Goal: Task Accomplishment & Management: Complete application form

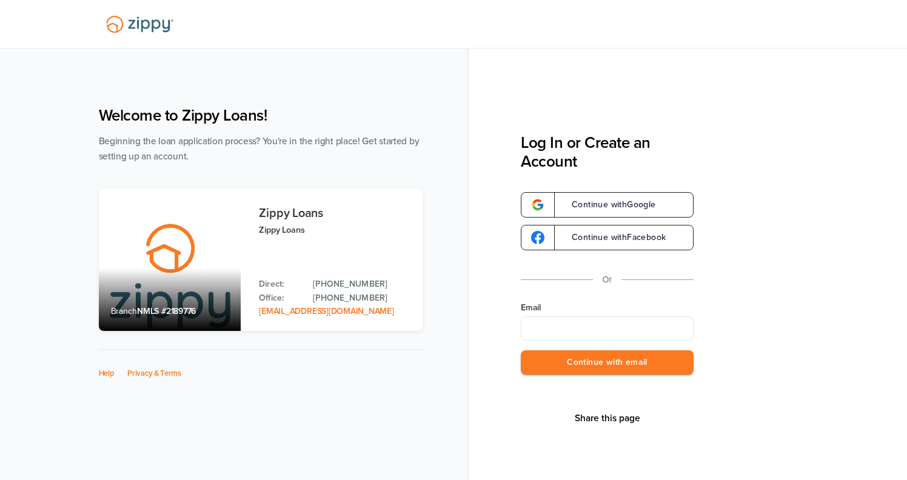
click at [576, 329] on input "Email" at bounding box center [607, 328] width 173 height 24
click at [591, 333] on input "Email" at bounding box center [607, 328] width 173 height 24
click at [535, 394] on div "Share this page Log In or Create an Account Continue with Google Continue with …" at bounding box center [607, 297] width 173 height 329
click at [552, 324] on input "Email" at bounding box center [607, 328] width 173 height 24
type input "**********"
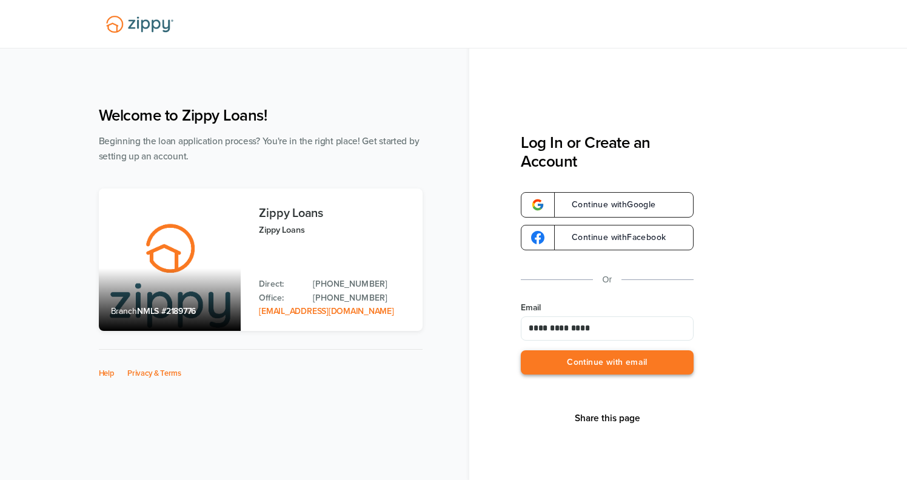
click at [591, 358] on button "Continue with email" at bounding box center [607, 362] width 173 height 25
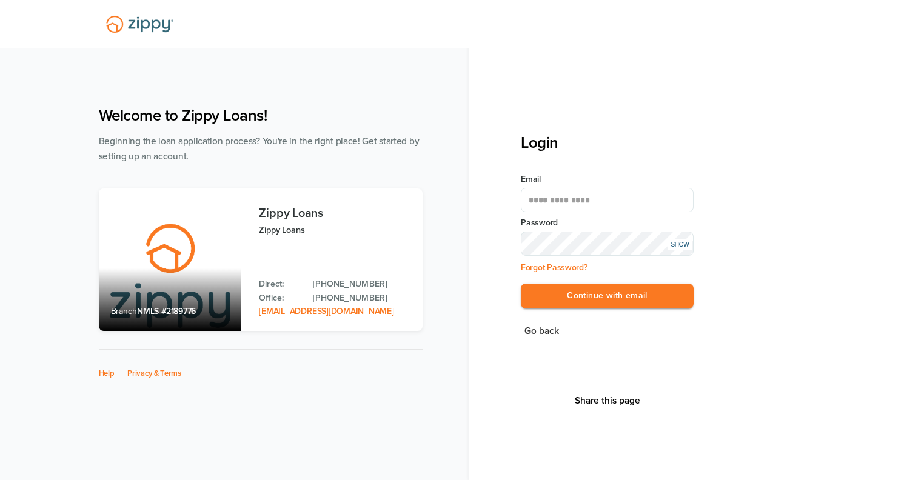
click at [521, 284] on button "Continue with email" at bounding box center [607, 296] width 173 height 25
